Goal: Information Seeking & Learning: Learn about a topic

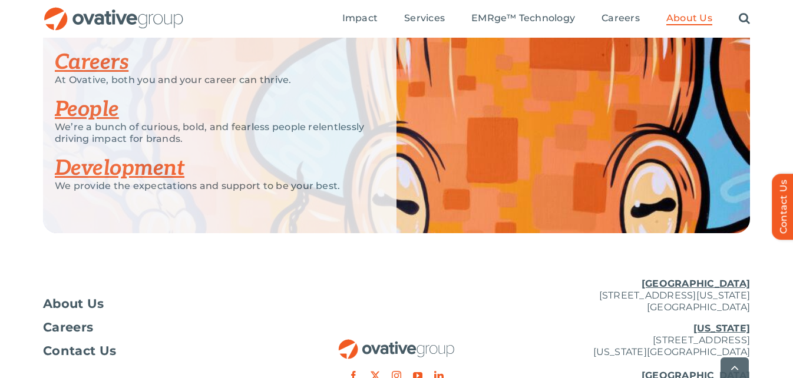
scroll to position [2432, 0]
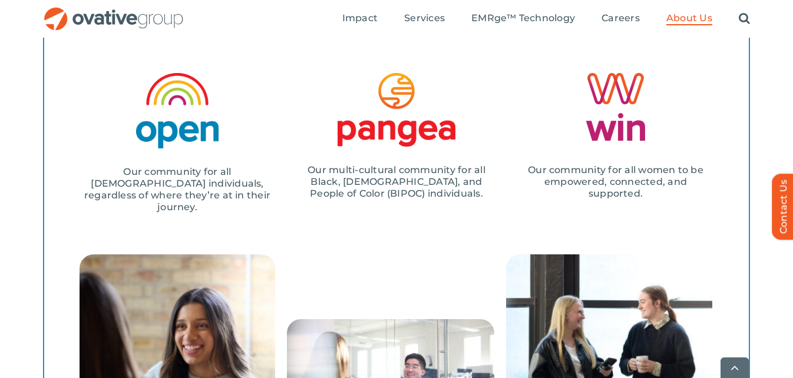
scroll to position [1595, 0]
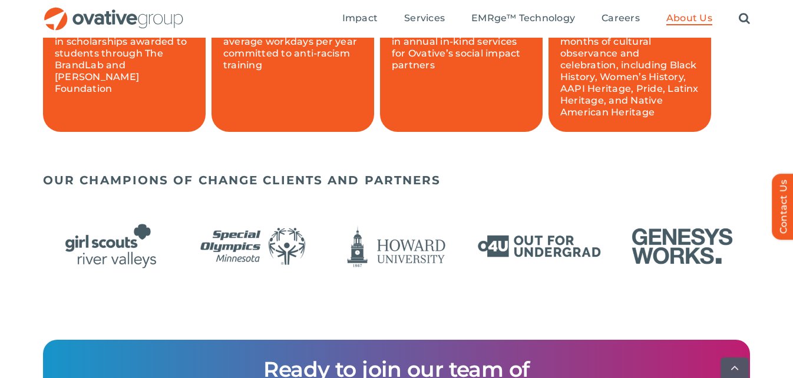
scroll to position [906, 0]
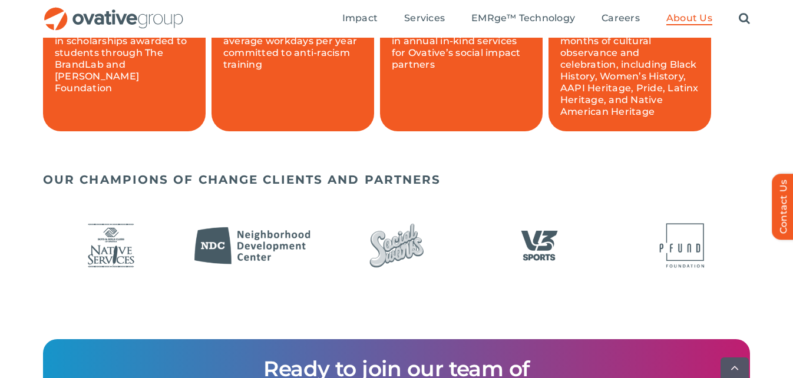
click at [252, 263] on img "13 / 24" at bounding box center [254, 245] width 136 height 55
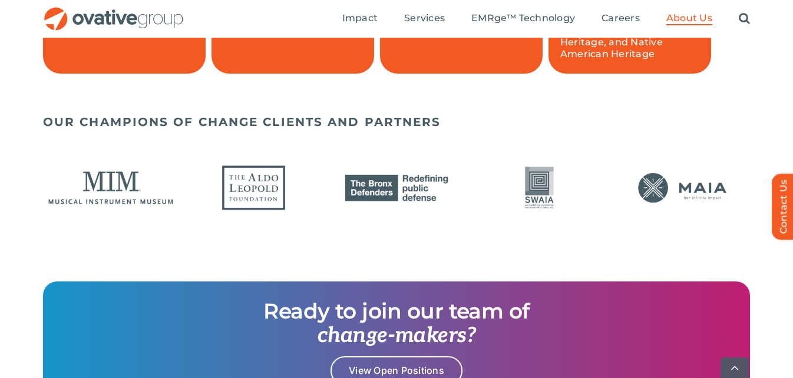
scroll to position [966, 0]
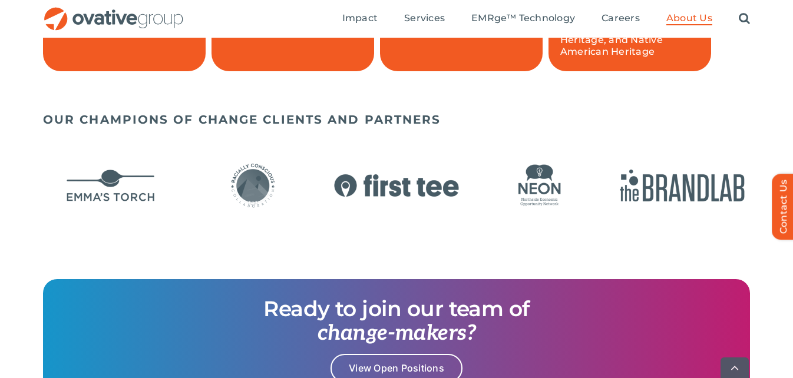
click at [80, 181] on img "22 / 24" at bounding box center [111, 185] width 136 height 55
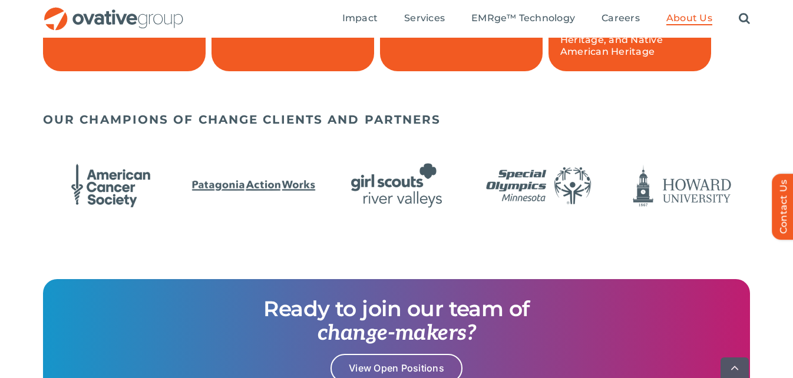
click at [268, 196] on img "6 / 24" at bounding box center [254, 185] width 136 height 55
click at [271, 193] on img "6 / 24" at bounding box center [254, 185] width 136 height 55
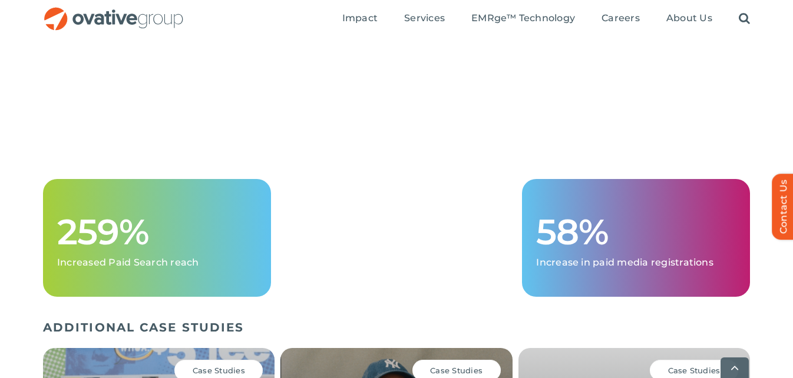
scroll to position [1488, 0]
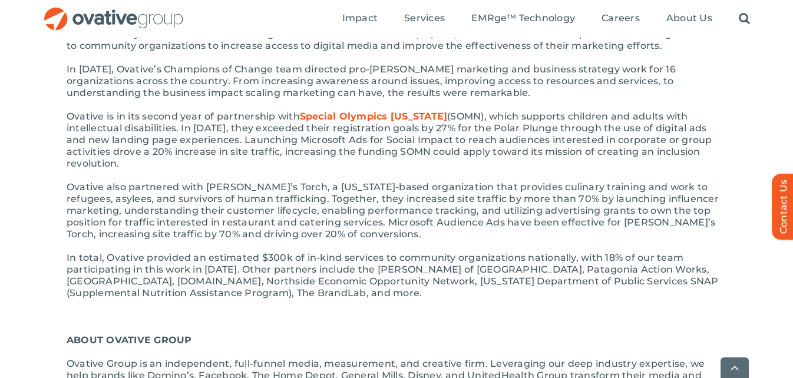
scroll to position [376, 0]
click at [390, 109] on div "MINNEAPOLIS, MINN. March 23 – National firm Ovative Group has been named a Soci…" at bounding box center [397, 216] width 660 height 542
click at [394, 116] on link "Special Olympics Minnesota" at bounding box center [373, 115] width 147 height 11
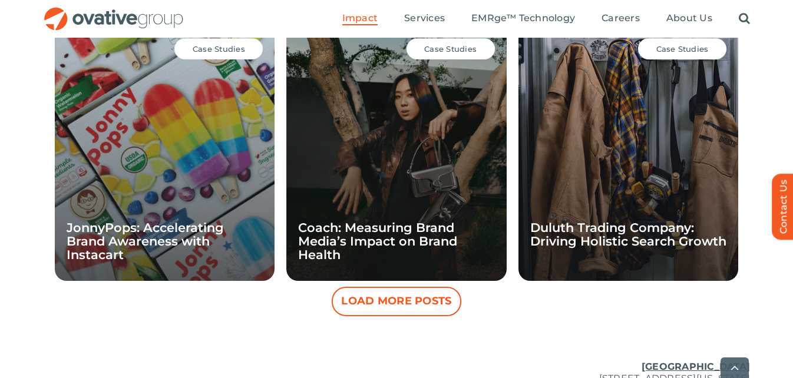
scroll to position [1140, 0]
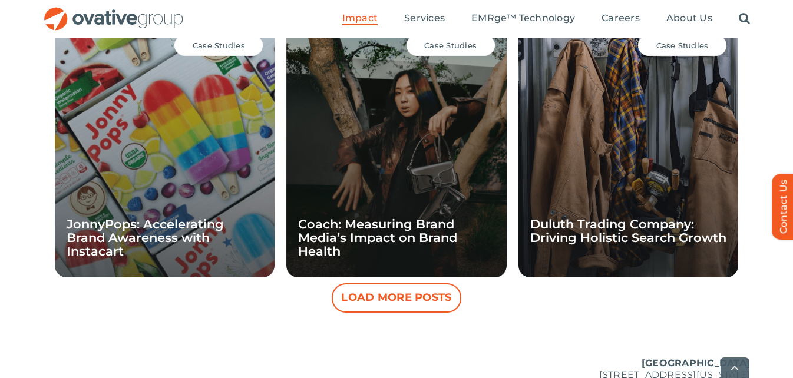
click at [401, 299] on button "Load More Posts" at bounding box center [397, 297] width 130 height 29
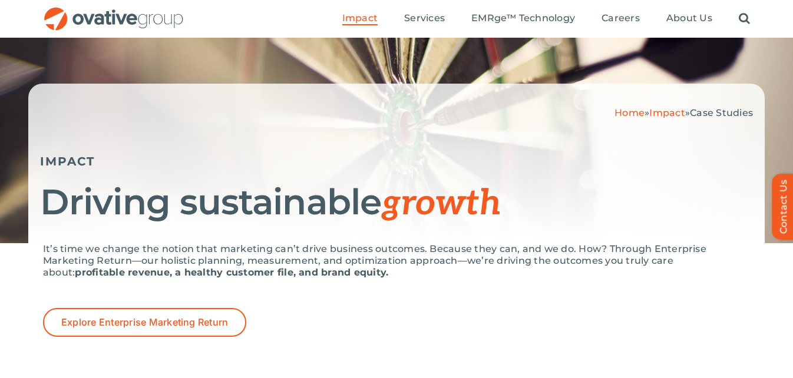
scroll to position [0, 0]
